Goal: Information Seeking & Learning: Learn about a topic

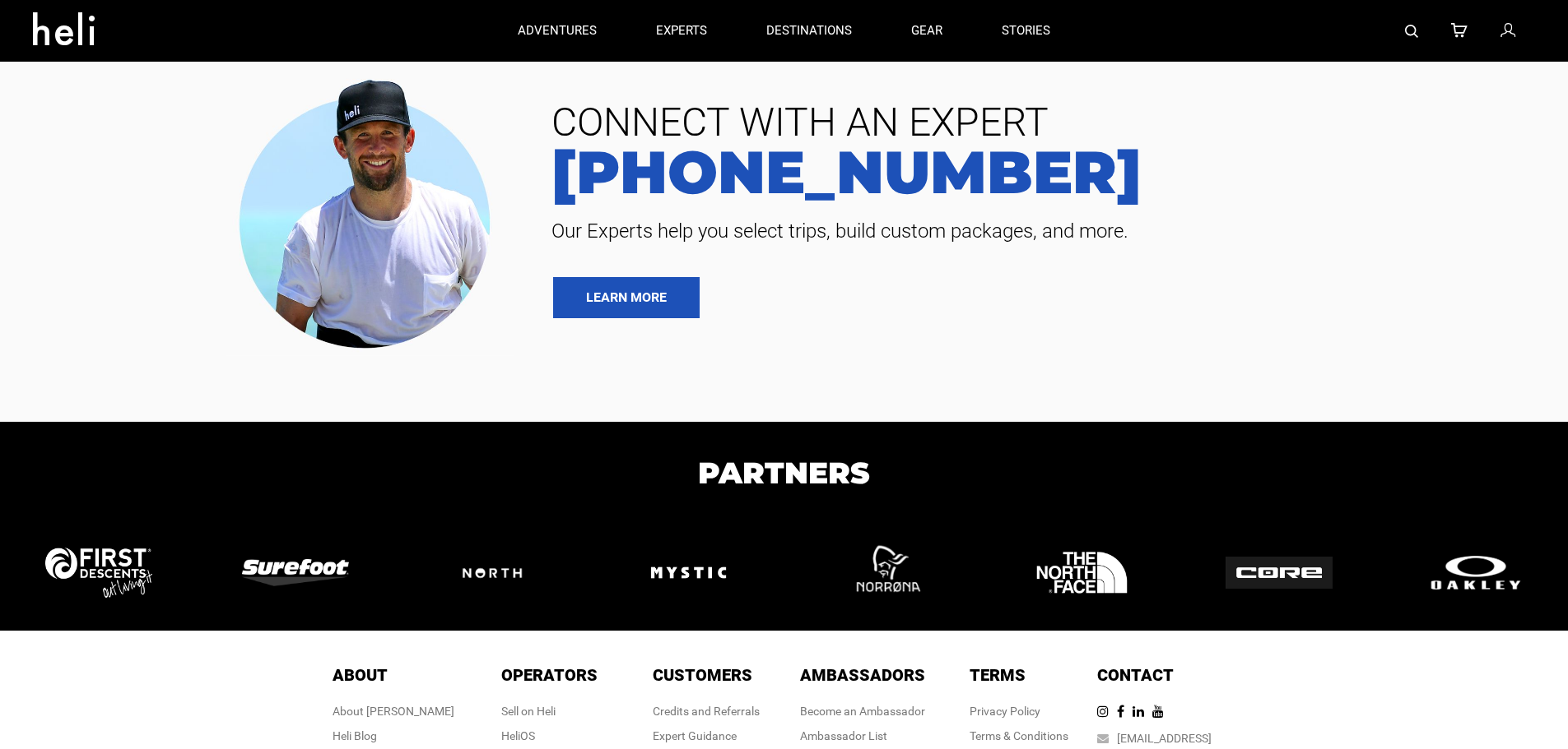
type input "Heli Skiing"
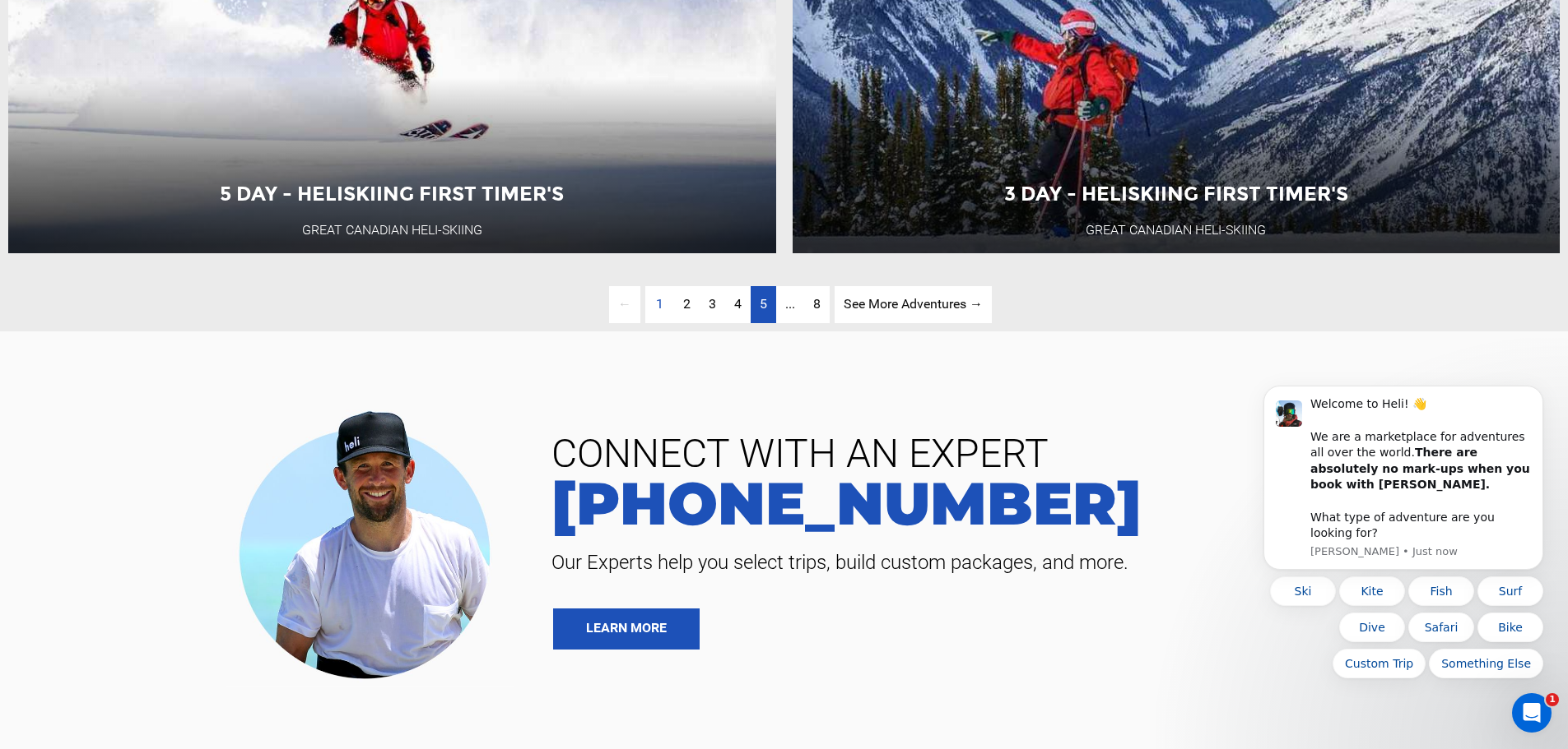
scroll to position [5098, 0]
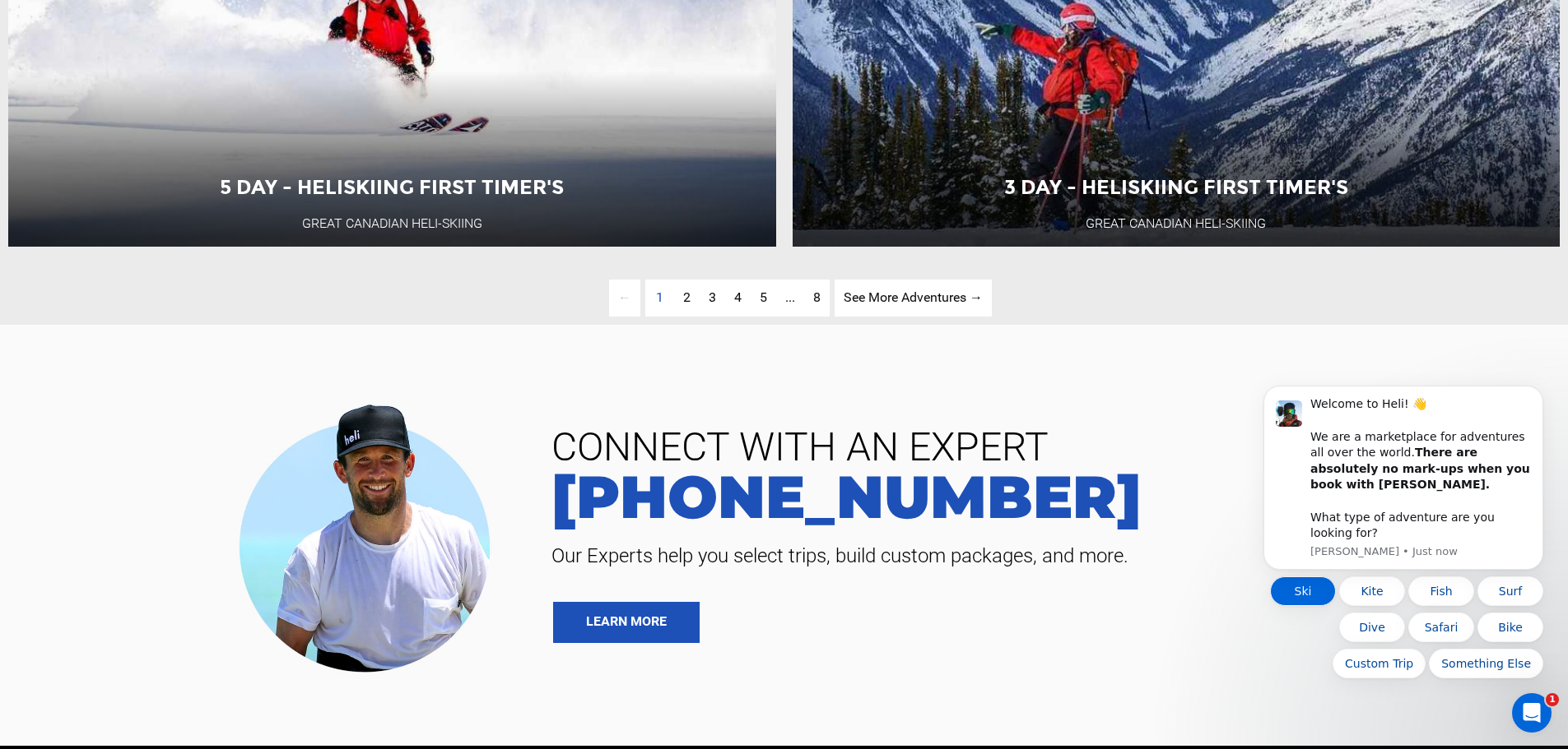
click at [1305, 589] on button "Ski" at bounding box center [1302, 591] width 66 height 30
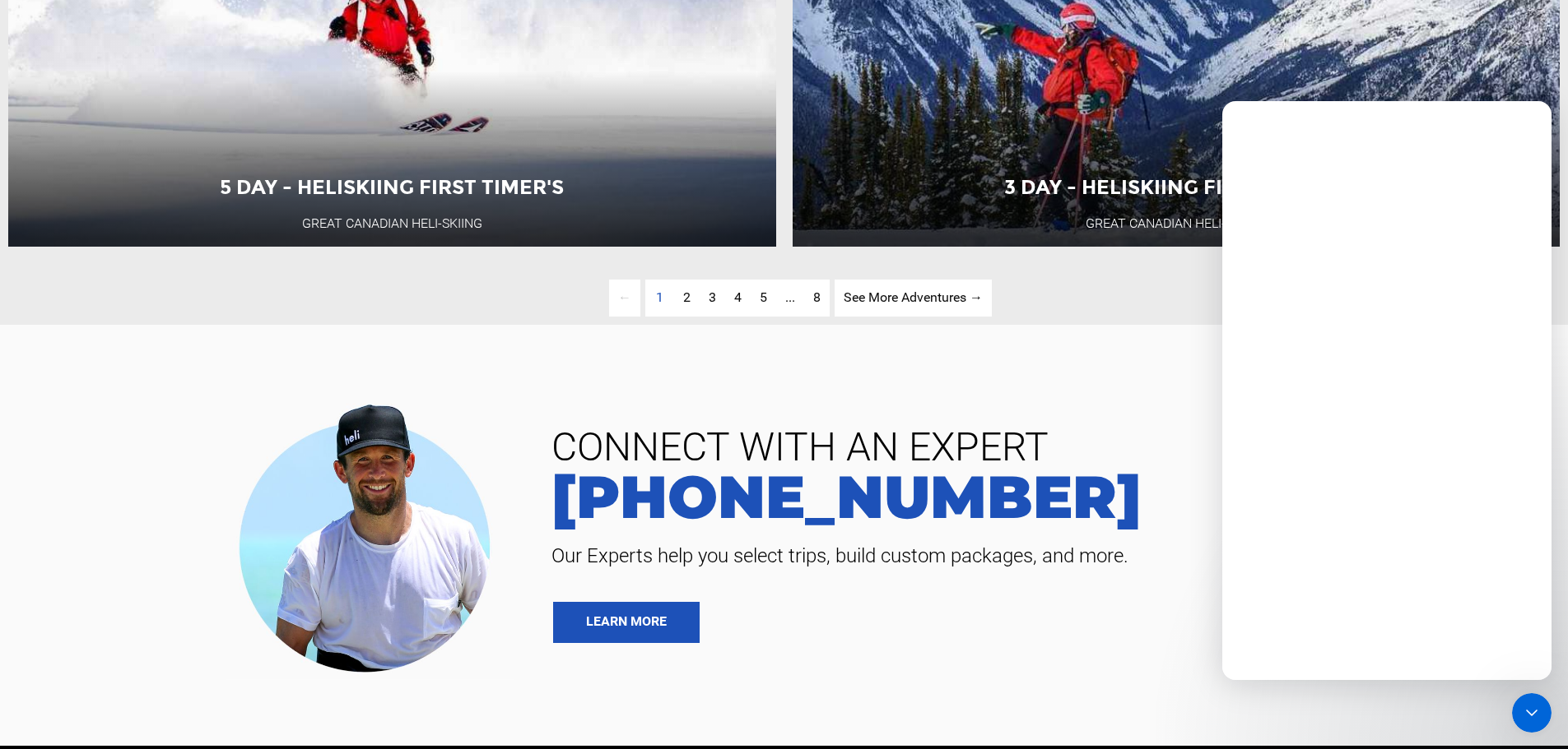
scroll to position [0, 0]
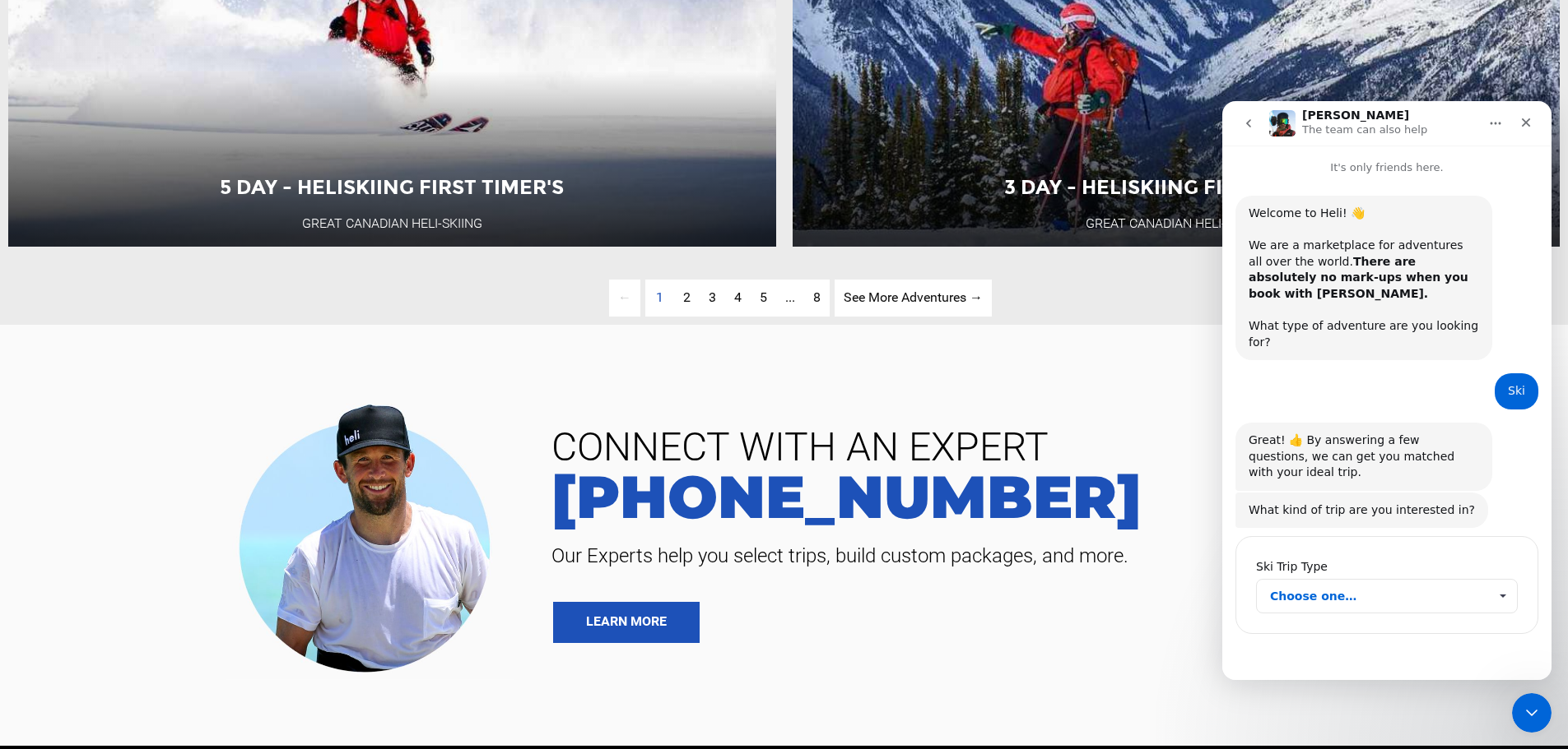
click at [1316, 580] on span "Choose one…" at bounding box center [1379, 596] width 218 height 33
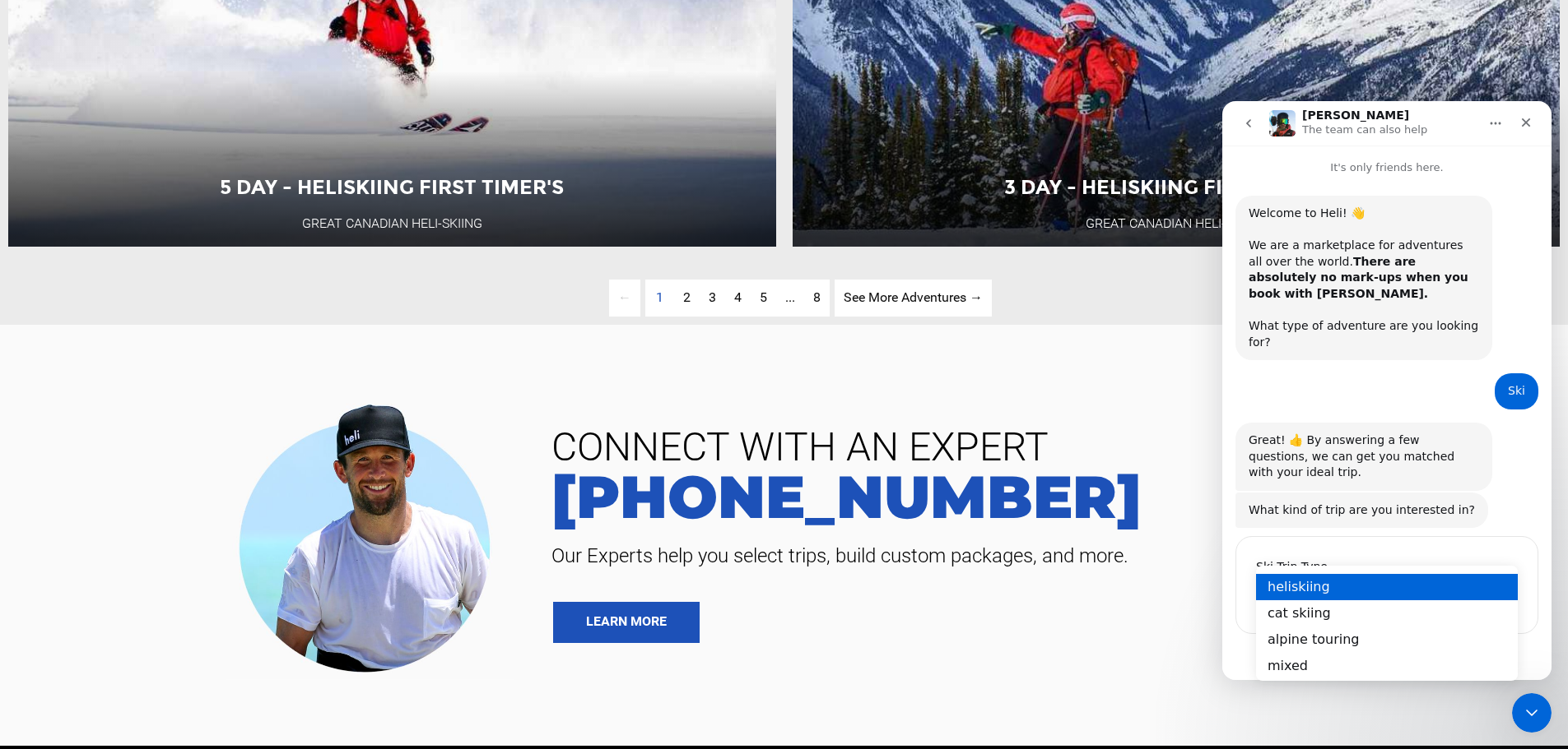
click at [1309, 582] on div "heliskiing" at bounding box center [1387, 587] width 262 height 26
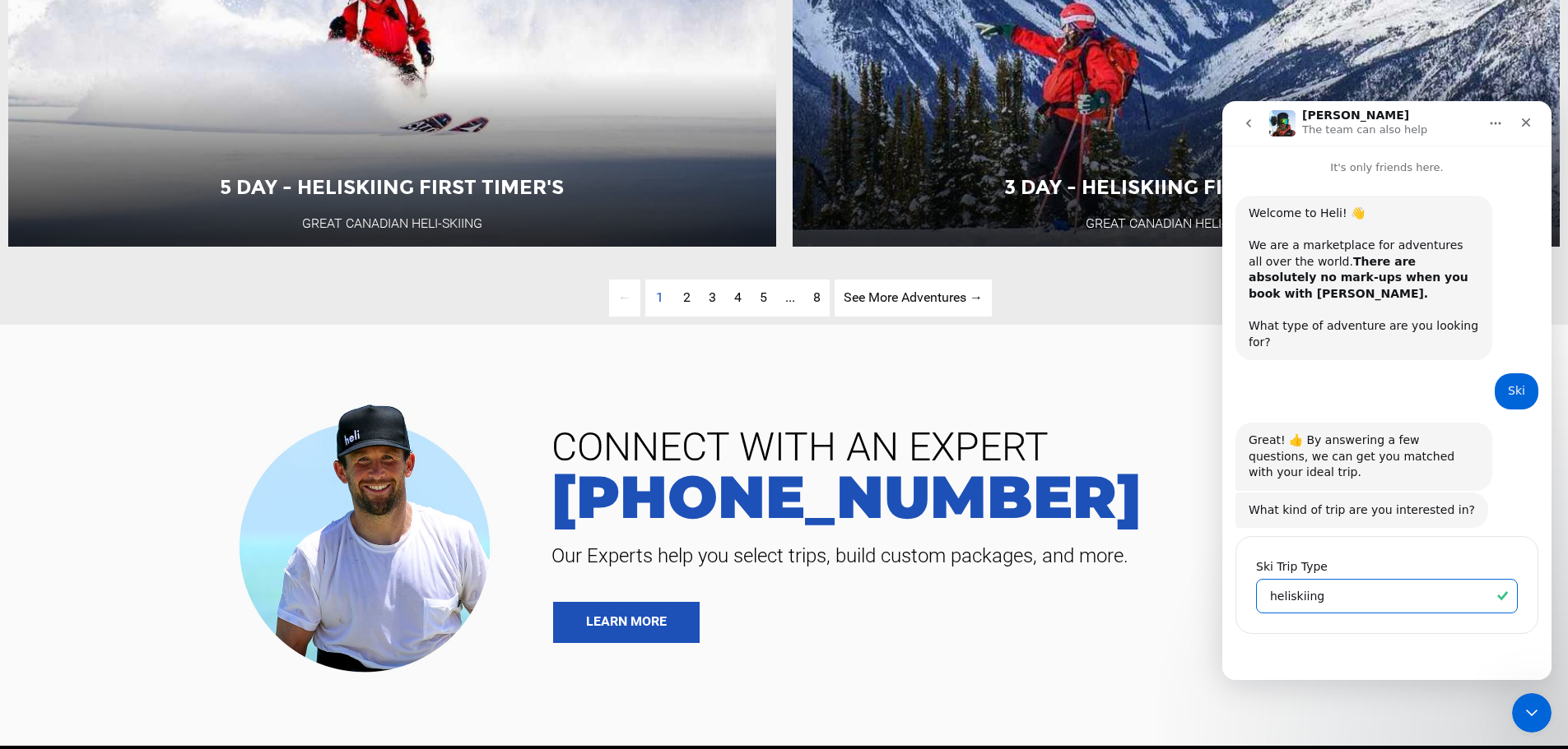
click at [1531, 720] on icon "Close Intercom Messenger" at bounding box center [1531, 712] width 20 height 20
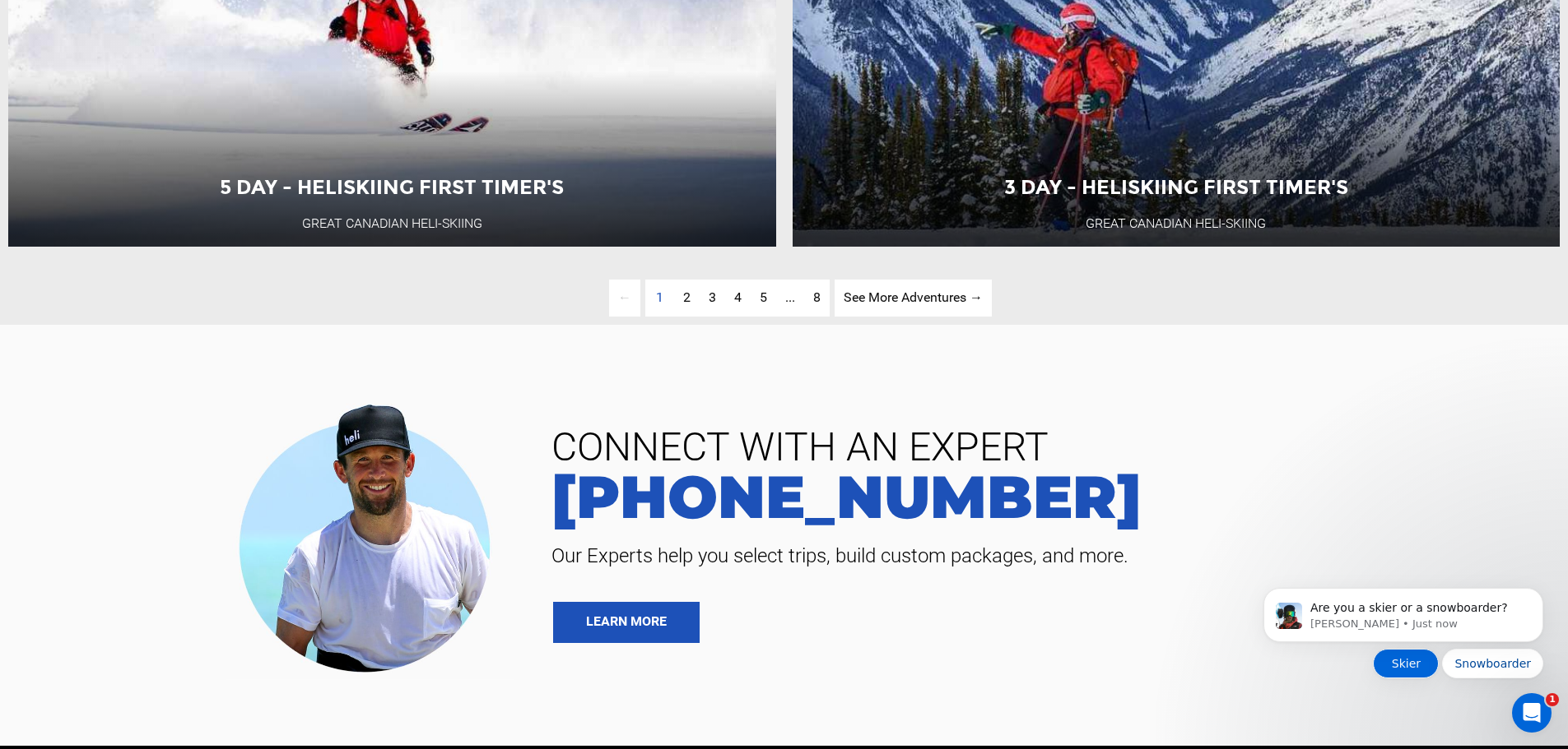
click at [1432, 672] on button "Skier" at bounding box center [1405, 663] width 66 height 30
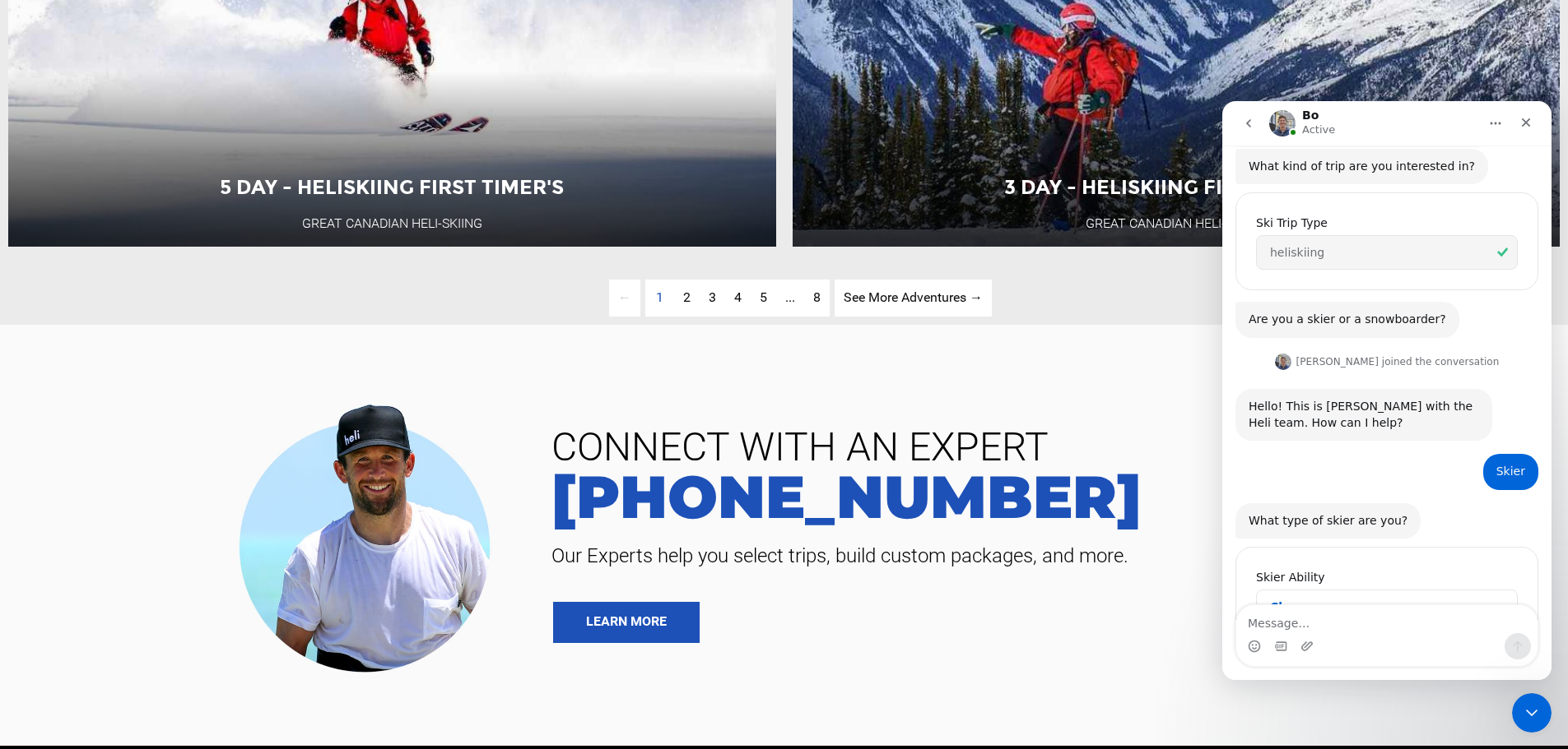
scroll to position [362, 0]
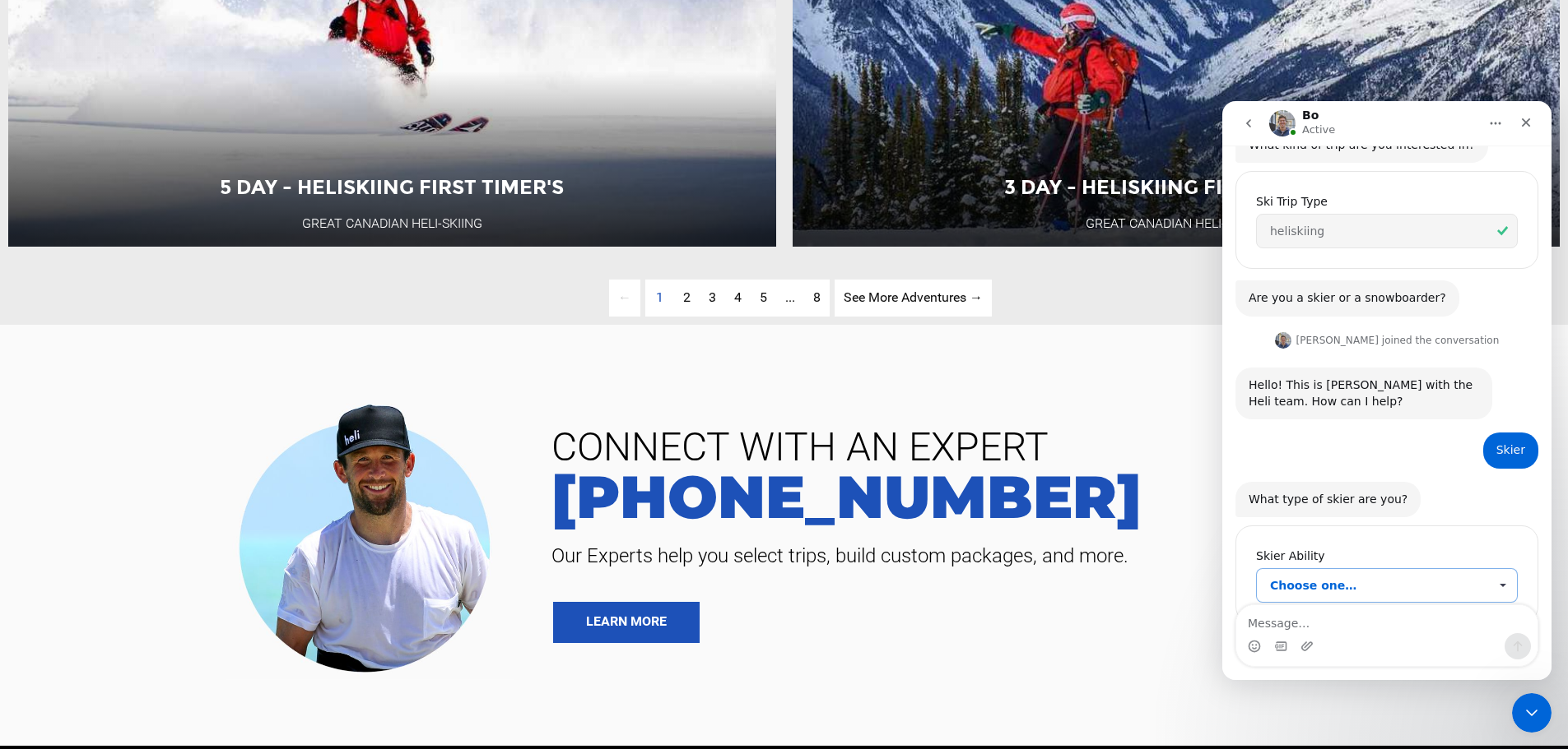
click at [1361, 569] on span "Choose one…" at bounding box center [1379, 586] width 218 height 33
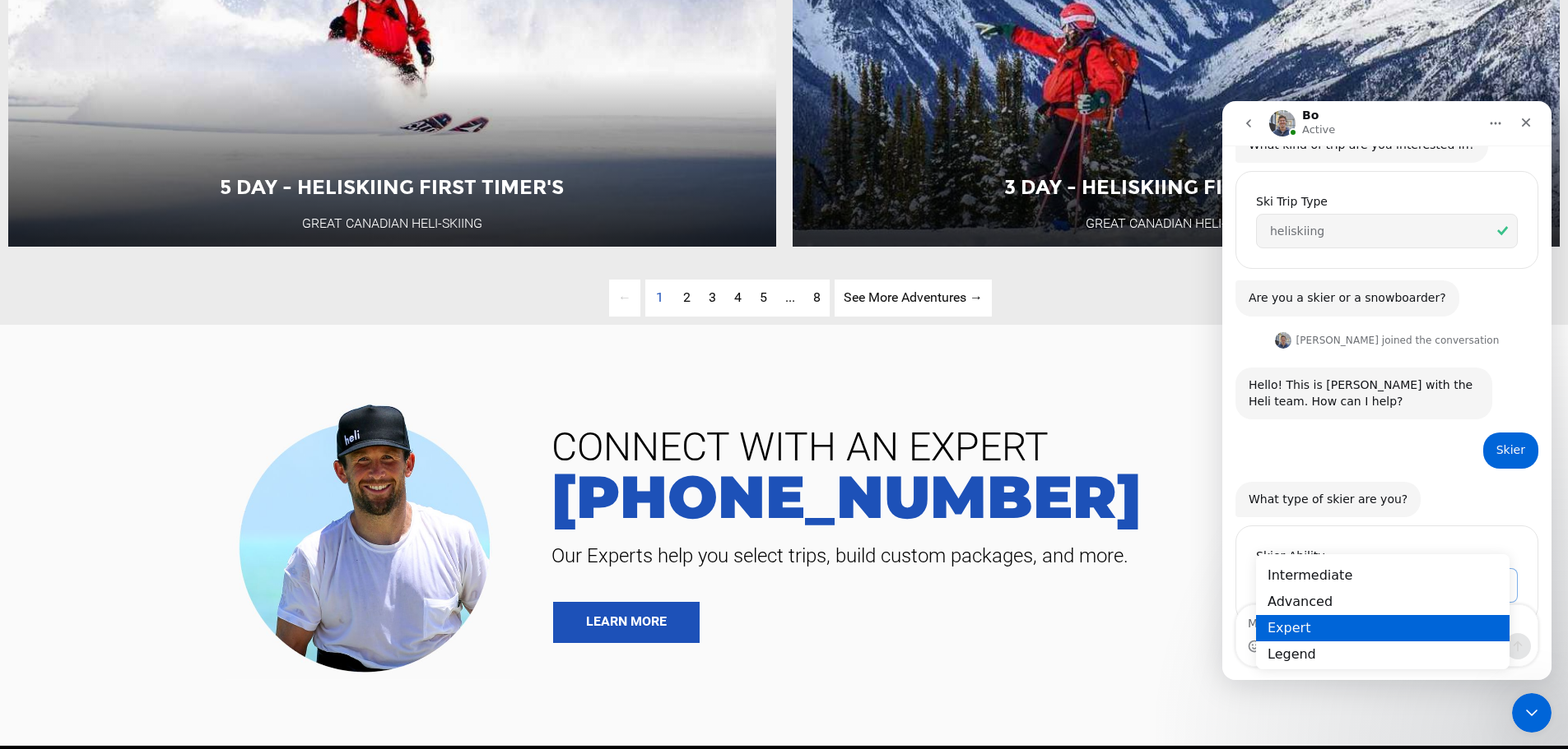
click at [1341, 626] on div "Expert" at bounding box center [1383, 629] width 253 height 26
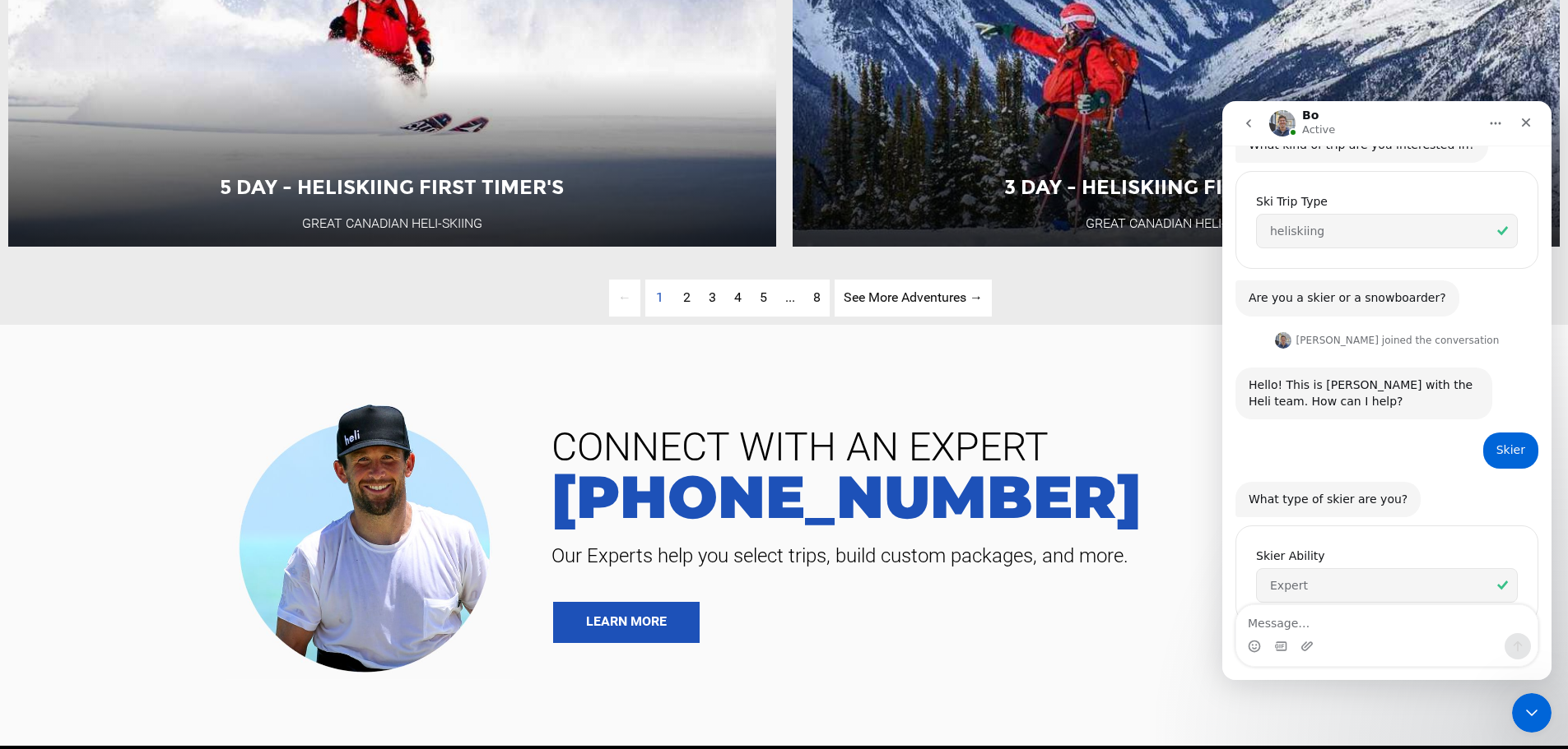
click at [1543, 702] on div "Close Intercom Messenger" at bounding box center [1530, 712] width 39 height 39
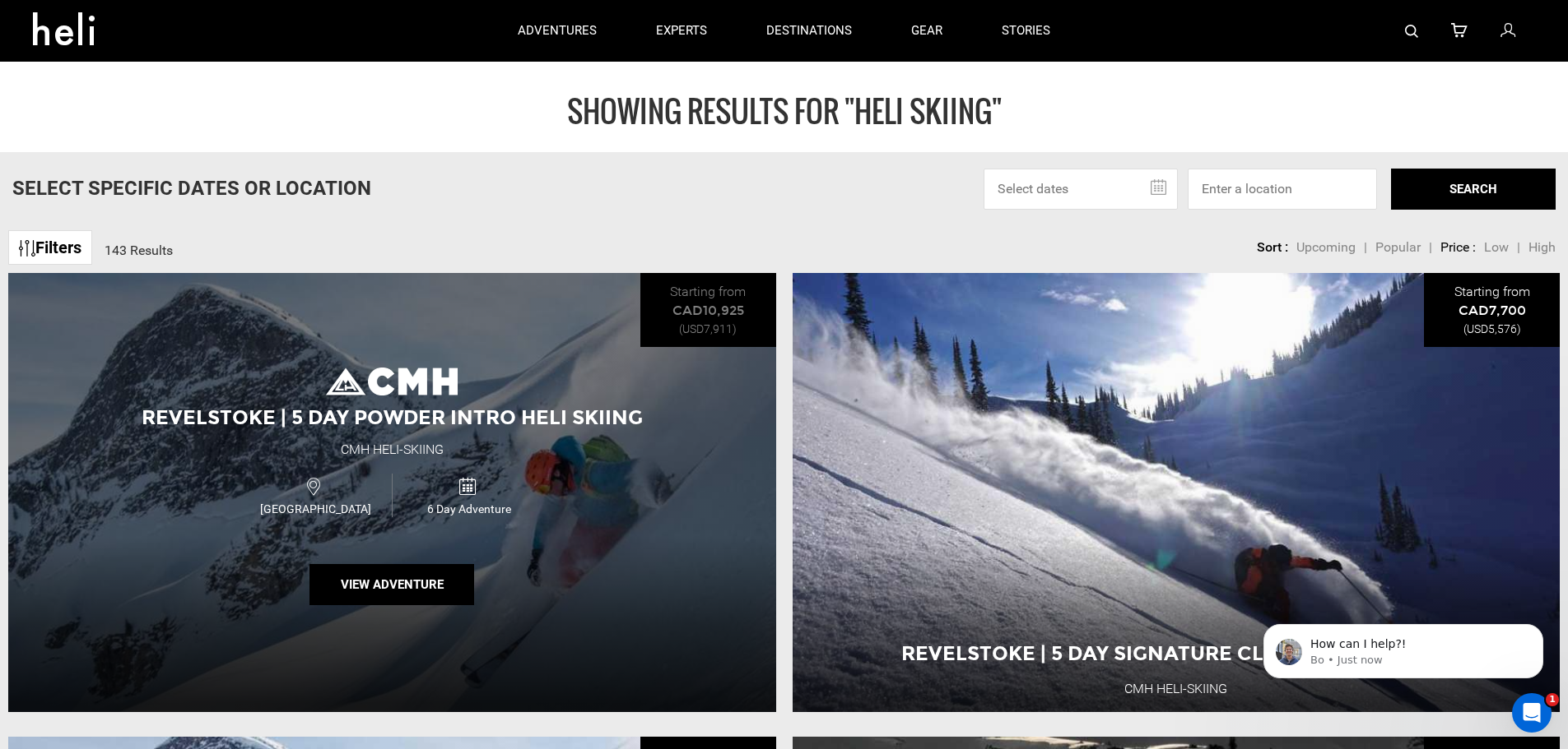
scroll to position [429, 0]
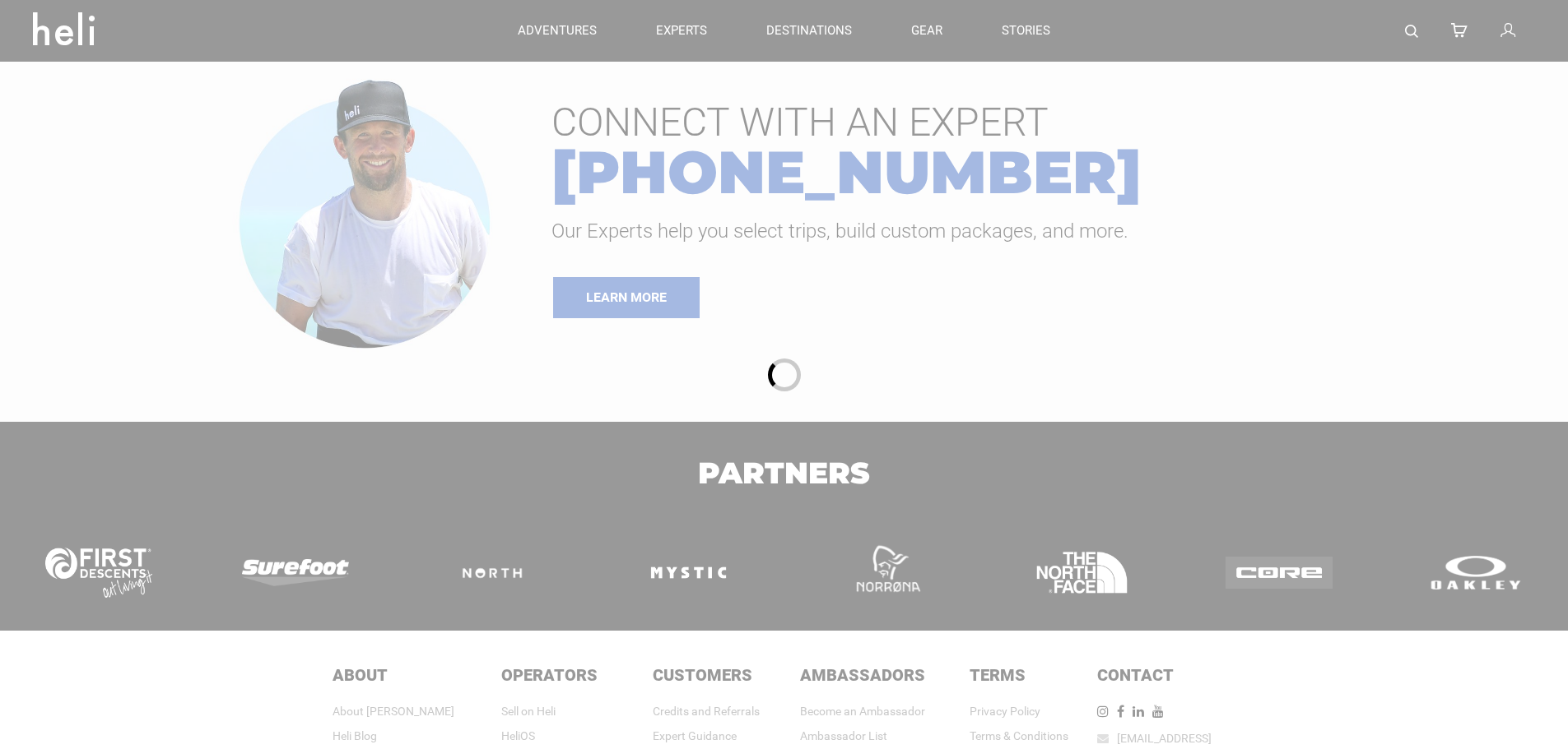
type input "Heli Skiing"
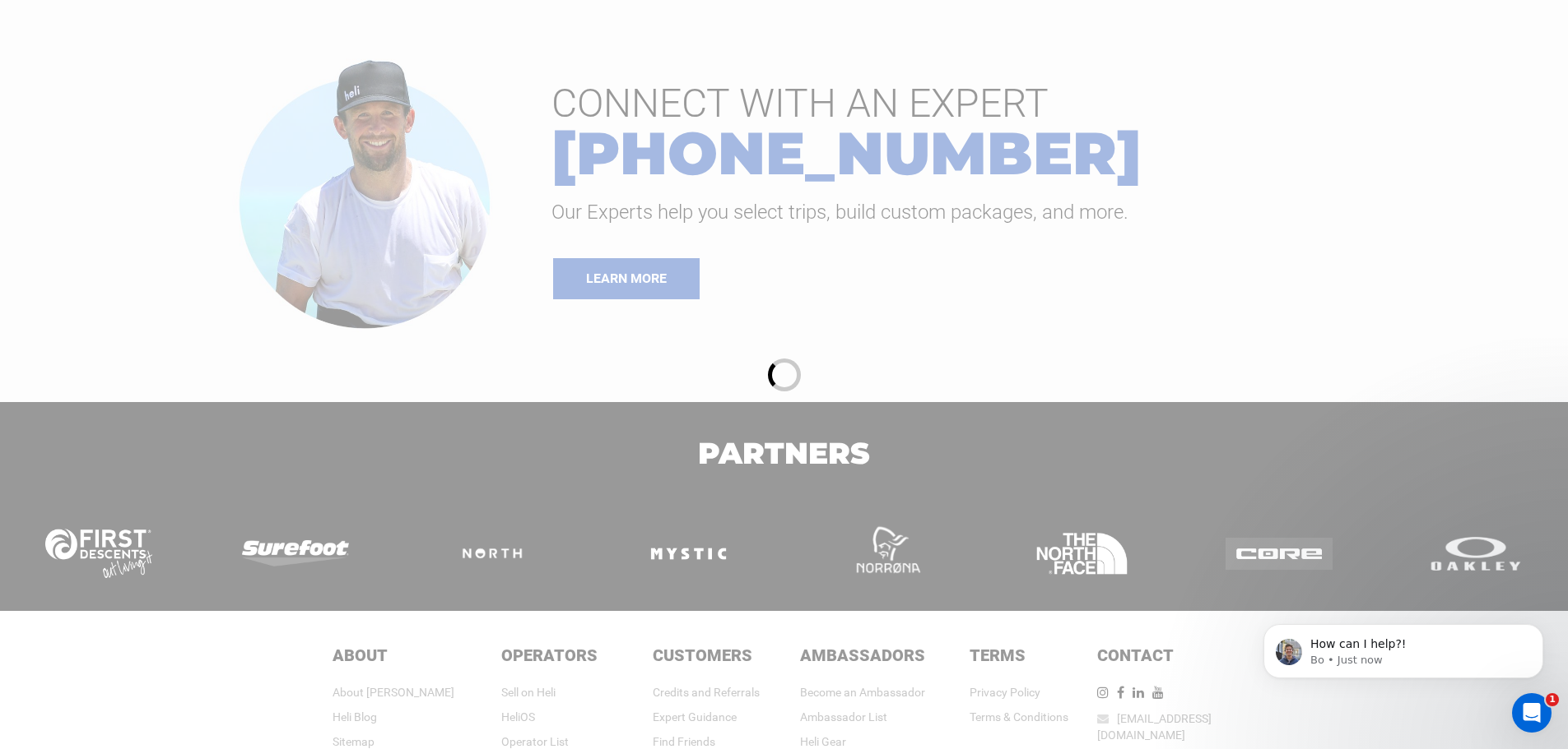
scroll to position [390, 0]
